Goal: Task Accomplishment & Management: Use online tool/utility

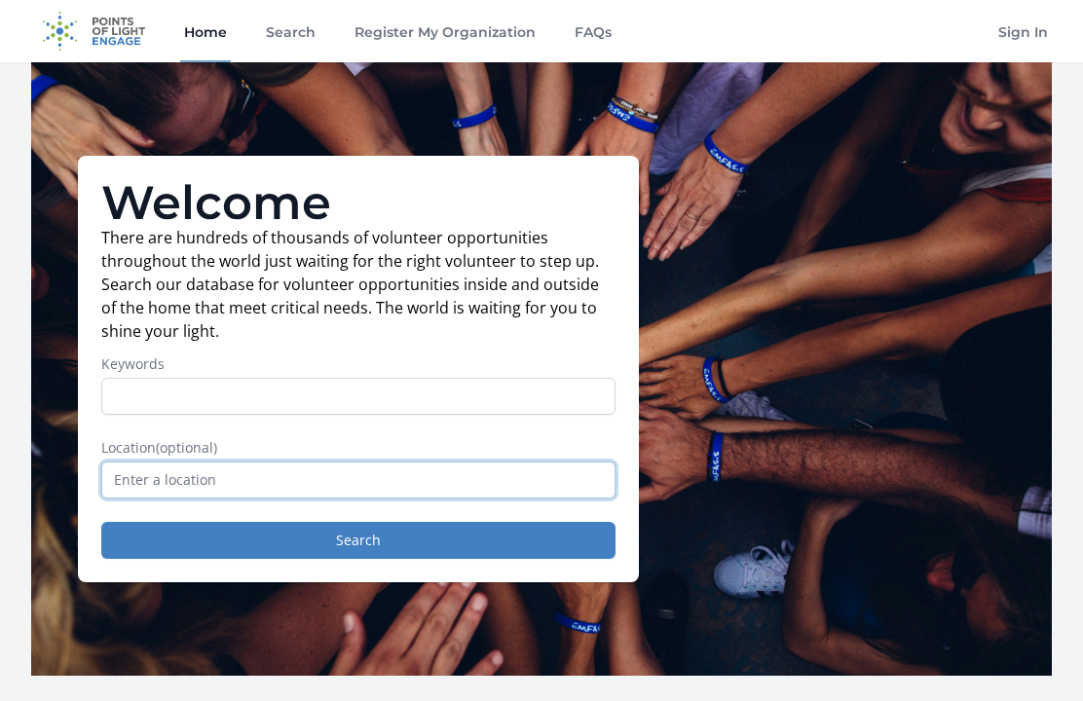
click at [142, 479] on input "text" at bounding box center [358, 480] width 514 height 37
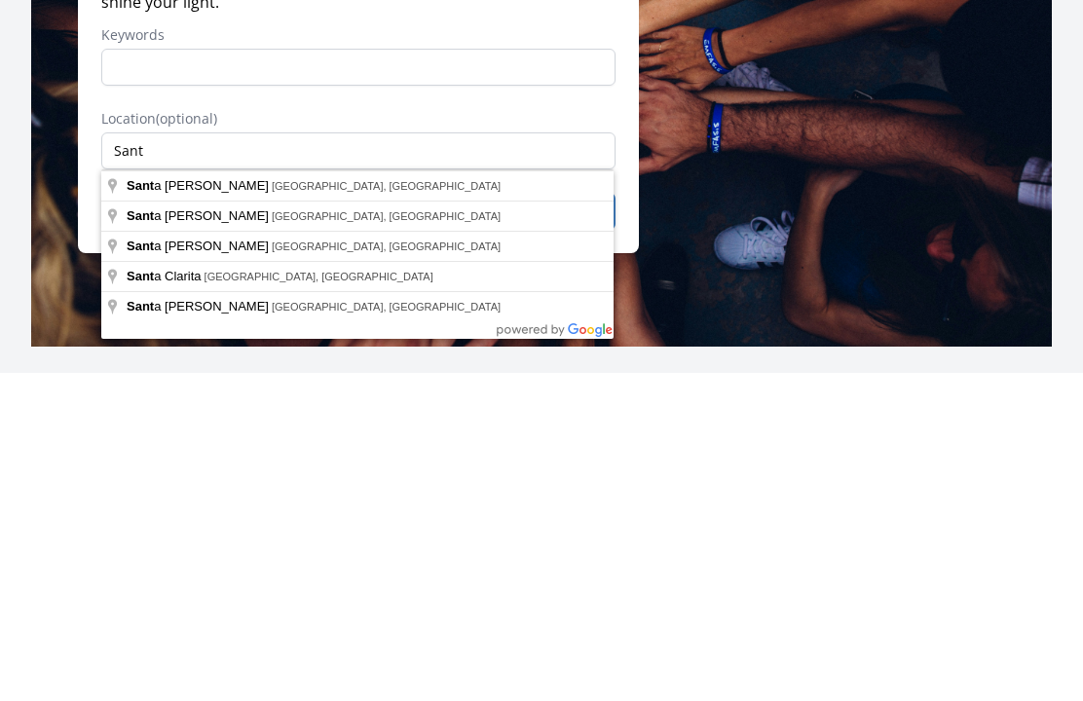
type input "Santa Barbara, CA, USA"
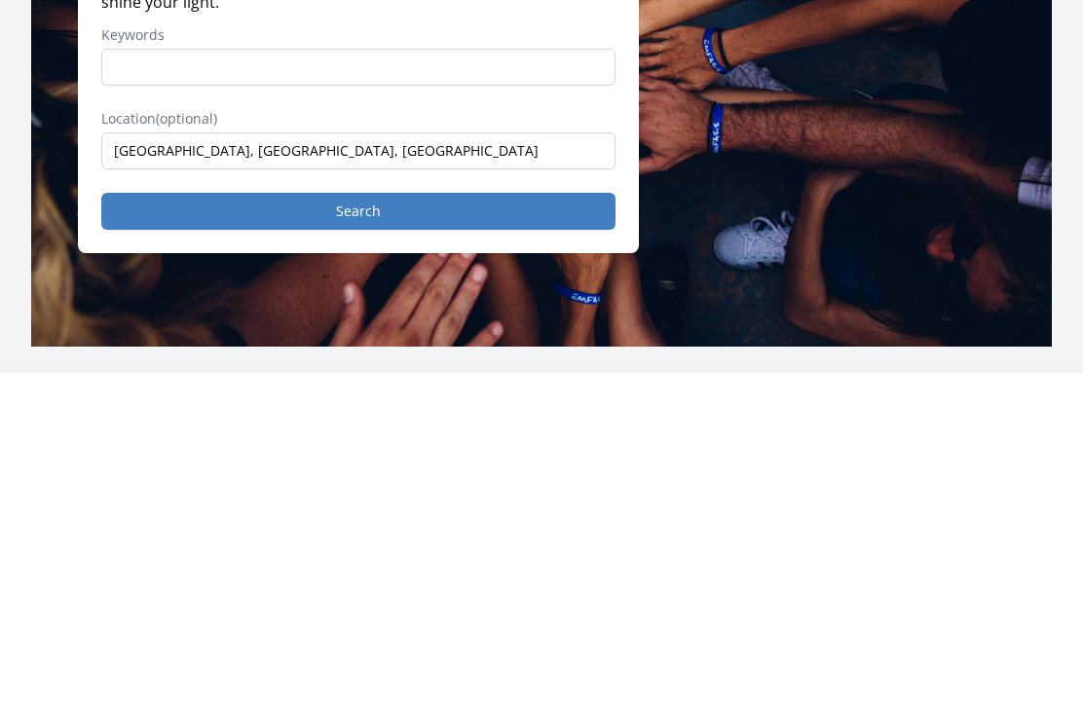
scroll to position [329, 0]
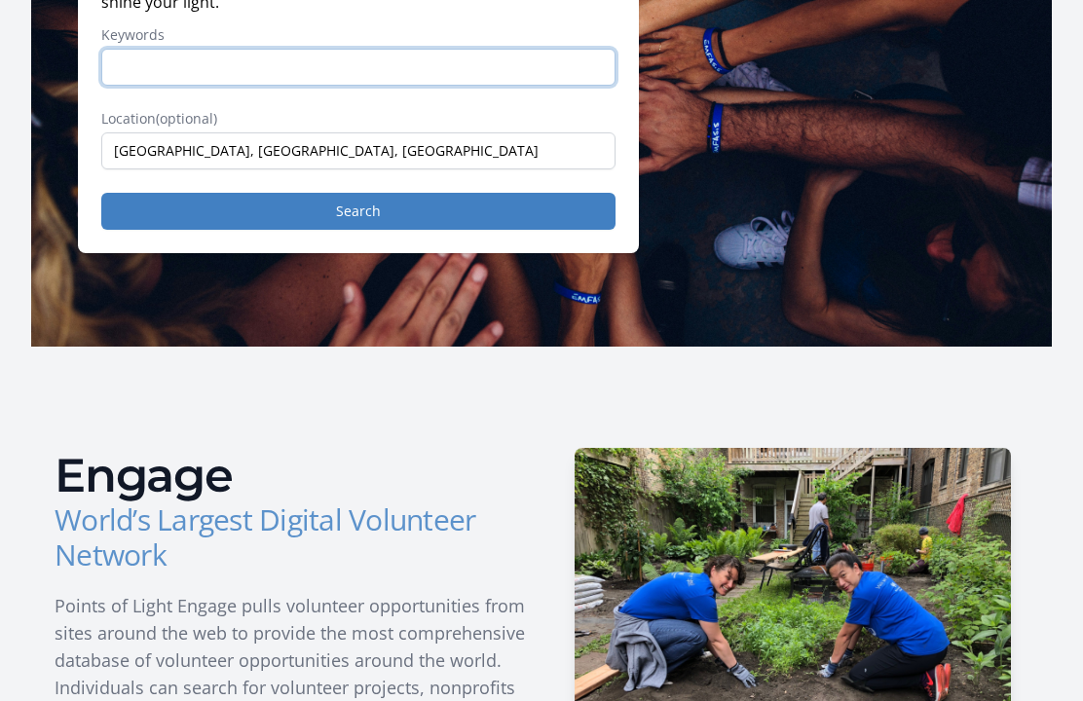
click at [138, 67] on input "Keywords" at bounding box center [358, 67] width 514 height 37
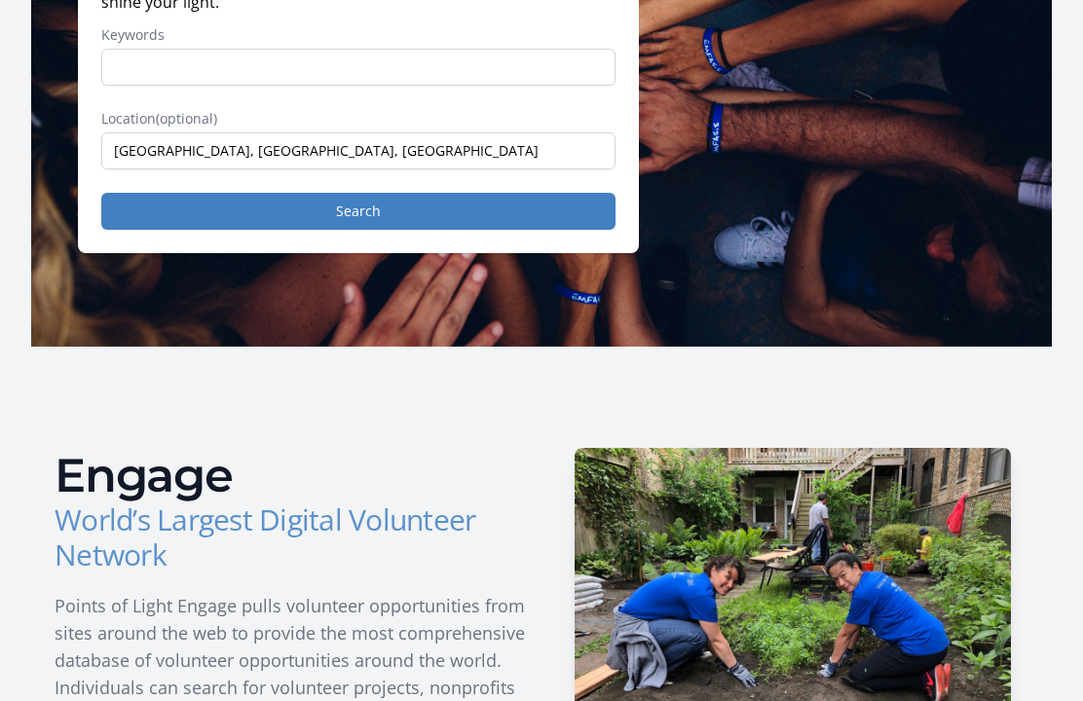
click at [147, 210] on button "Search" at bounding box center [358, 212] width 514 height 37
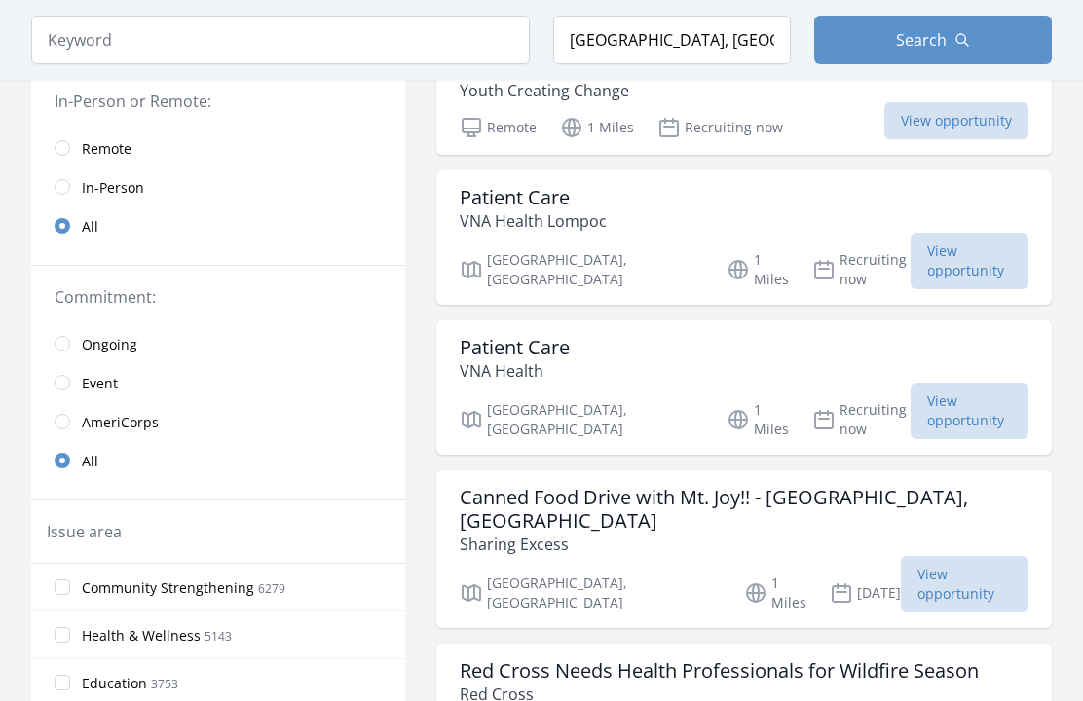
scroll to position [272, 0]
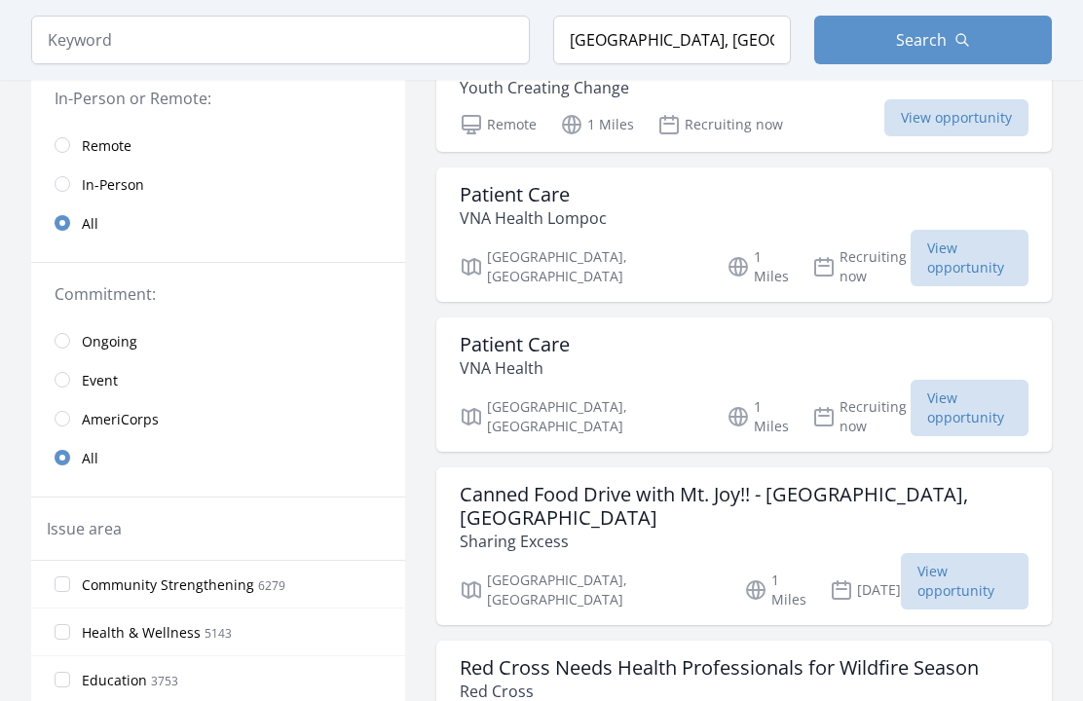
click at [917, 395] on span "View opportunity" at bounding box center [970, 408] width 118 height 57
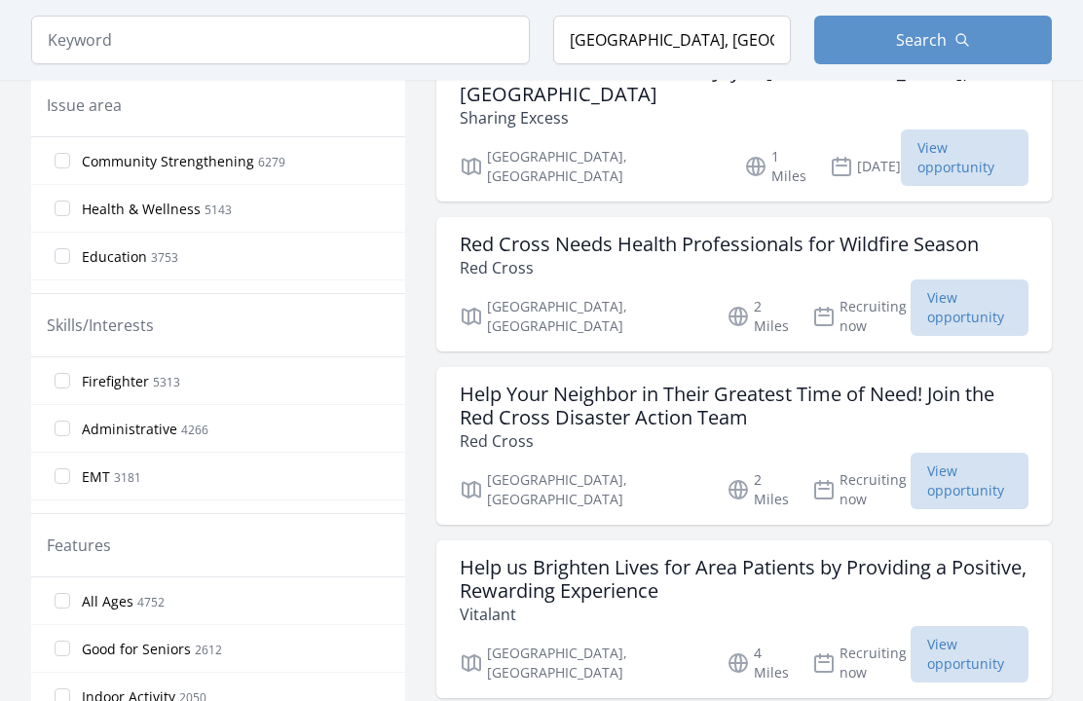
scroll to position [698, 0]
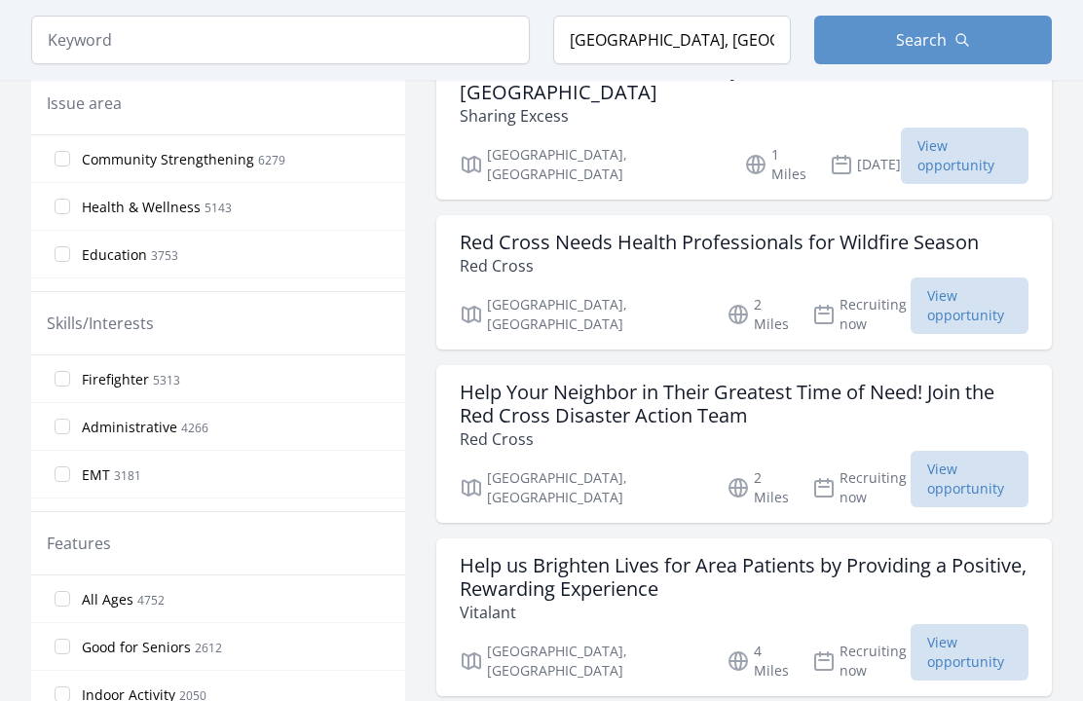
click at [911, 451] on span "View opportunity" at bounding box center [970, 479] width 118 height 57
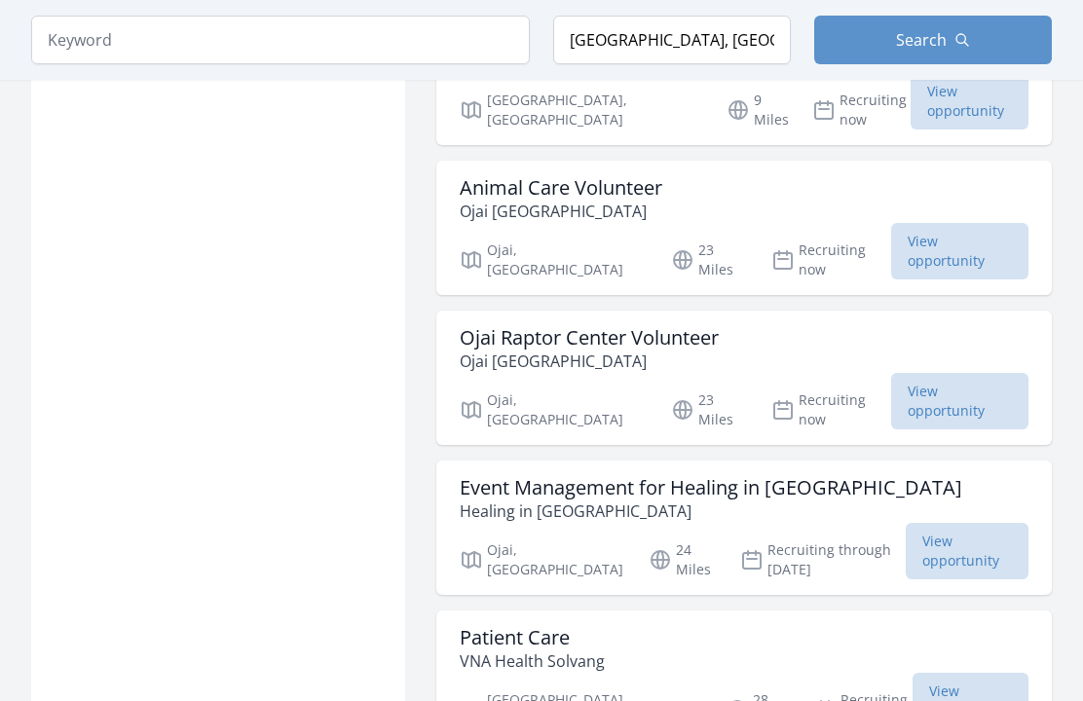
scroll to position [2053, 0]
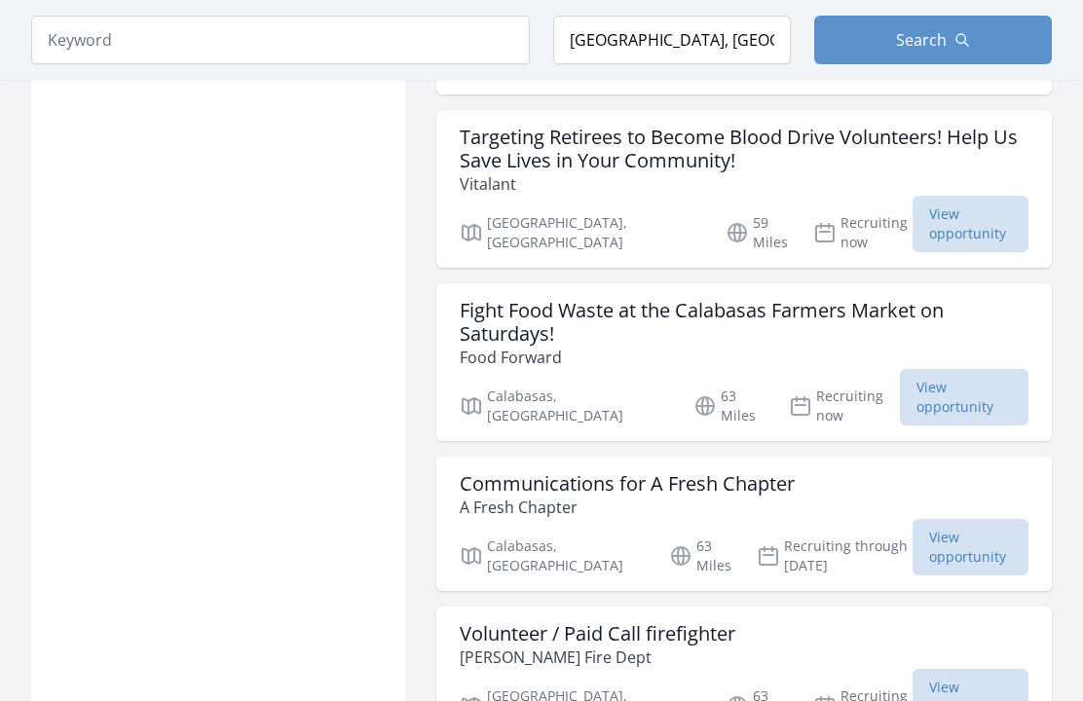
scroll to position [4837, 0]
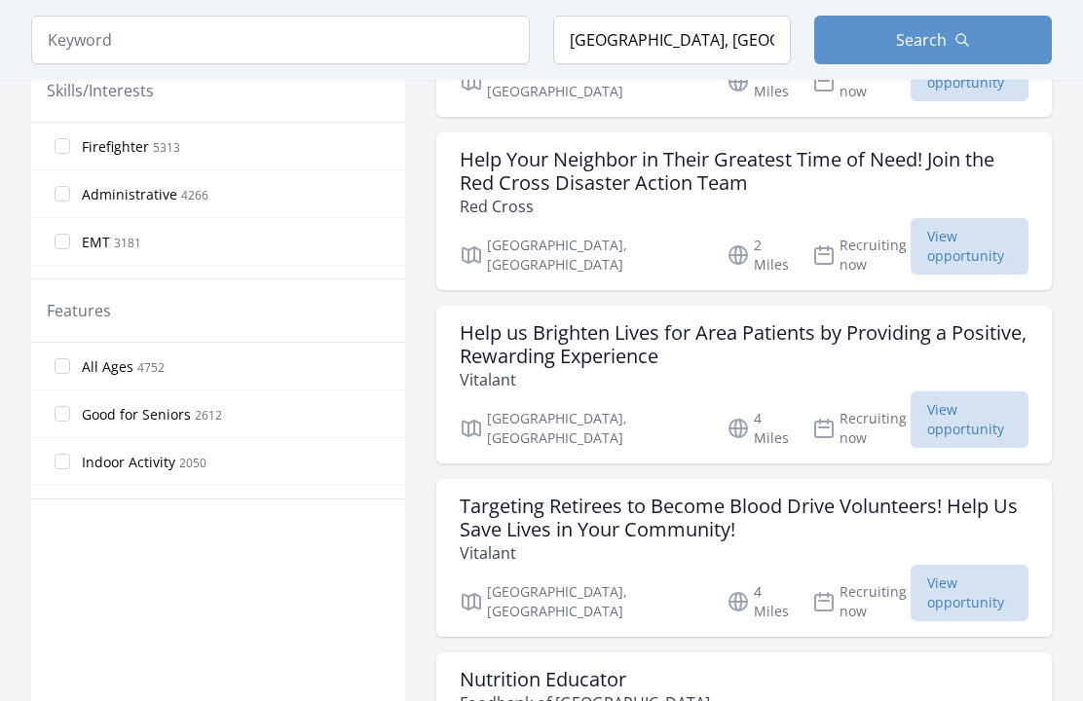
scroll to position [929, 0]
click at [924, 393] on span "View opportunity" at bounding box center [970, 421] width 118 height 57
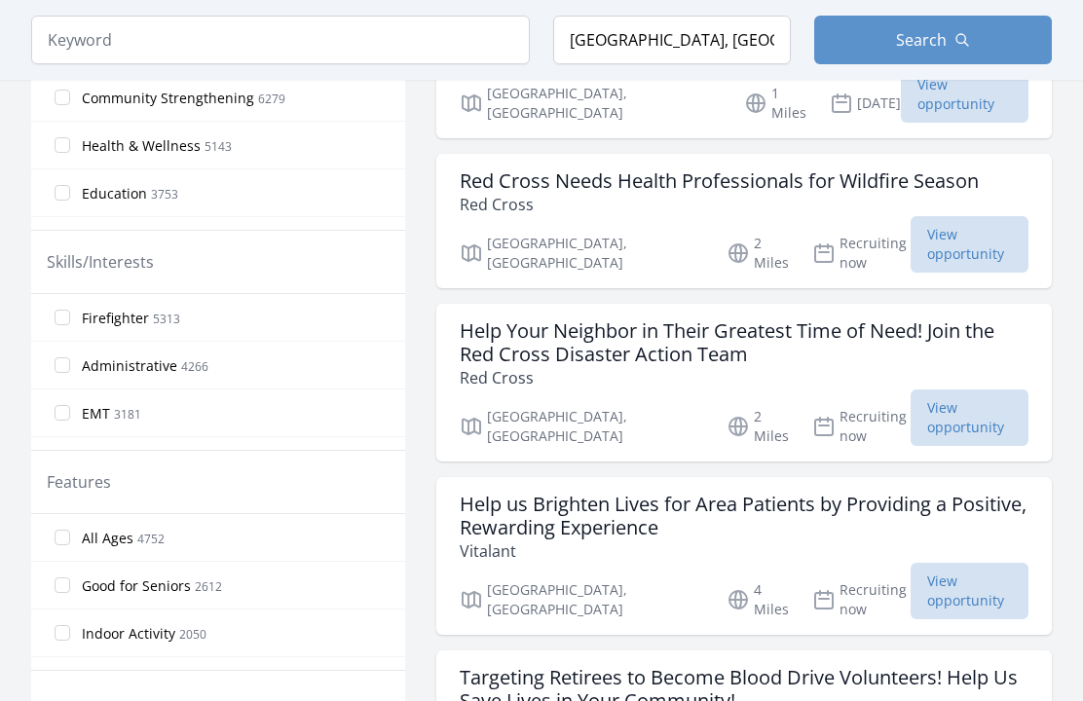
scroll to position [745, 0]
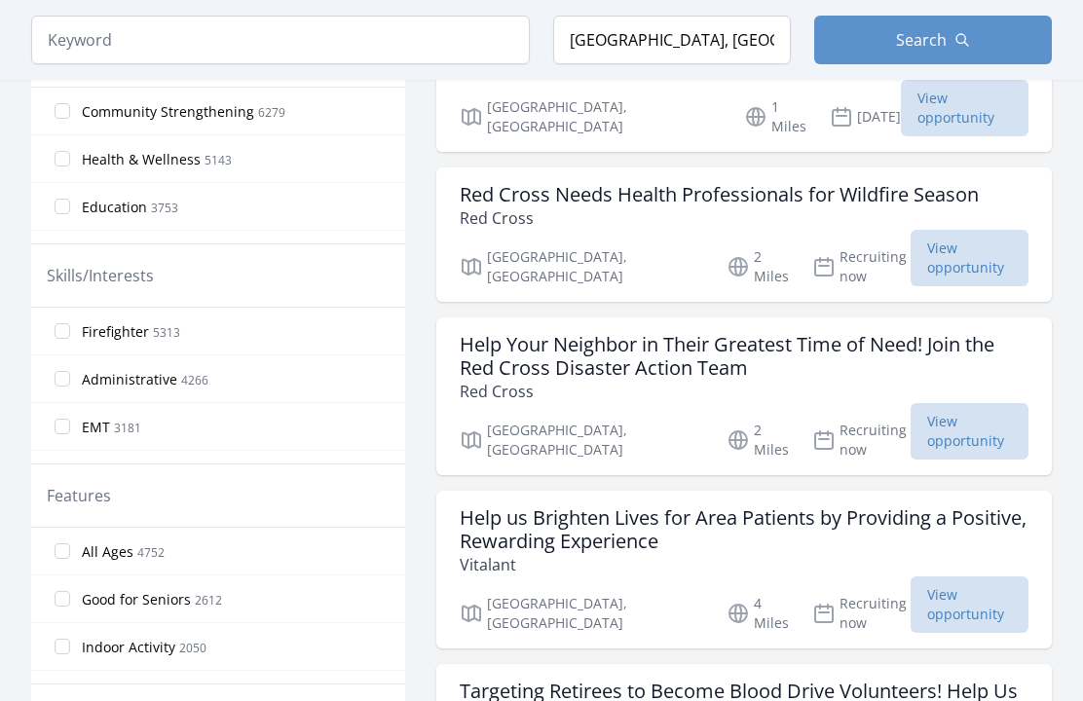
click at [946, 403] on span "View opportunity" at bounding box center [970, 431] width 118 height 57
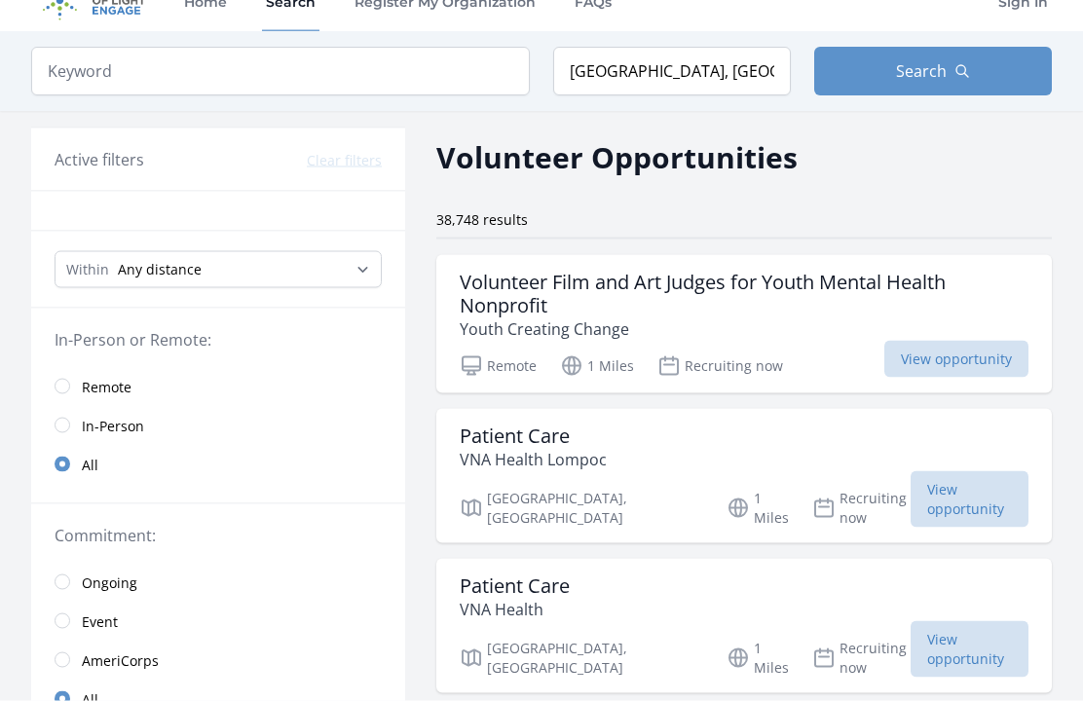
scroll to position [0, 0]
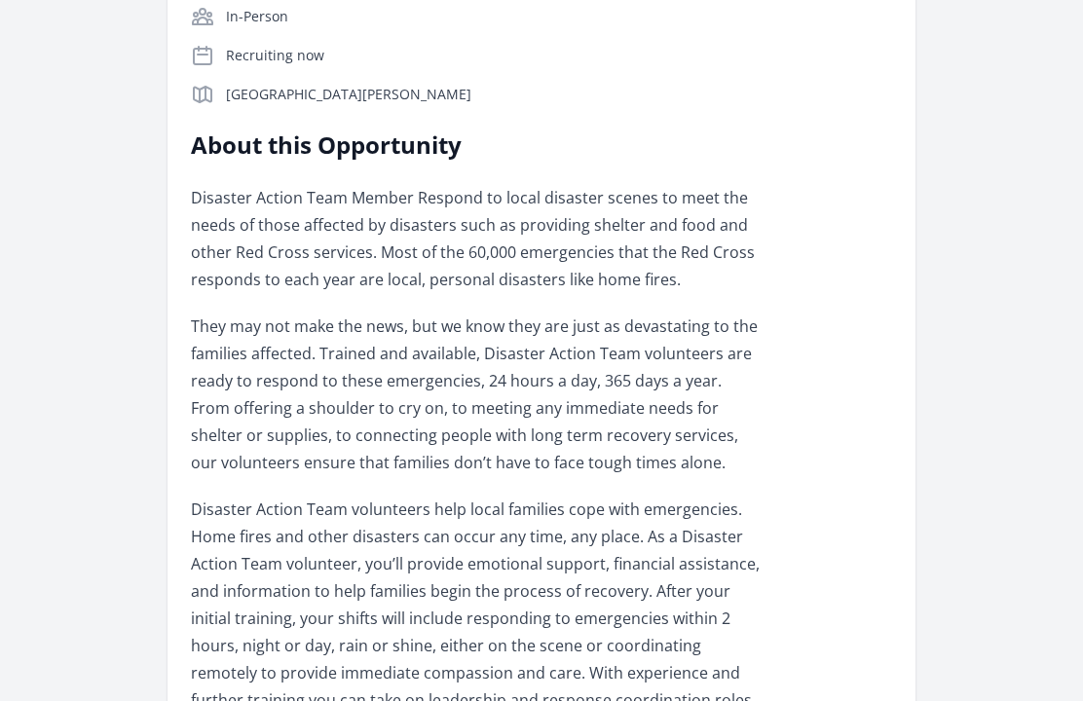
scroll to position [389, 0]
